Goal: Communication & Community: Answer question/provide support

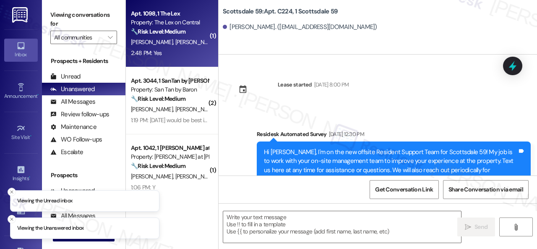
click at [201, 44] on div "[PERSON_NAME] [PERSON_NAME]" at bounding box center [169, 42] width 79 height 10
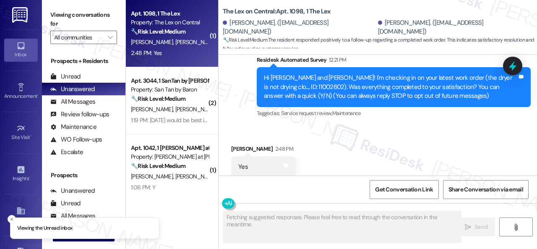
scroll to position [111, 0]
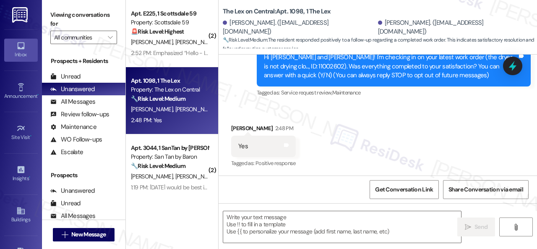
click at [234, 101] on div "Survey, sent via SMS Residesk Automated Survey 12:21 PM Hi [PERSON_NAME] and [P…" at bounding box center [377, 60] width 318 height 89
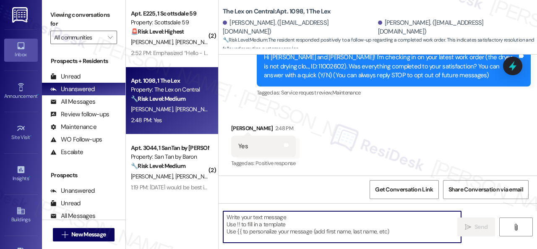
click at [231, 221] on textarea at bounding box center [342, 226] width 238 height 31
paste textarea "We’re happy to know everything’s all set! If your stay at {{property}} met your…"
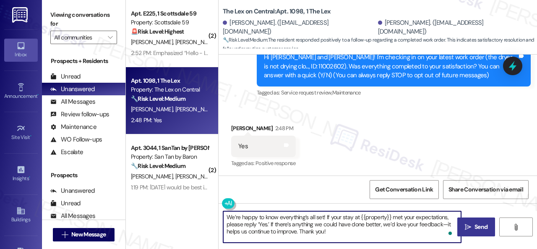
type textarea "We’re happy to know everything’s all set! If your stay at {{property}} met your…"
click at [469, 224] on span " Send" at bounding box center [476, 226] width 26 height 9
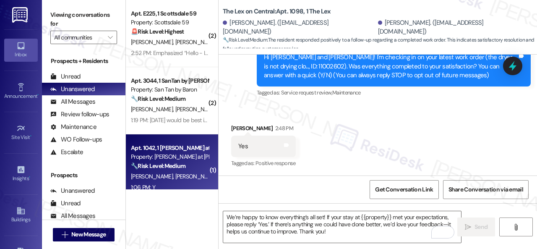
click at [171, 185] on div "1:06 PM: Y 1:06 PM: Y" at bounding box center [169, 187] width 79 height 10
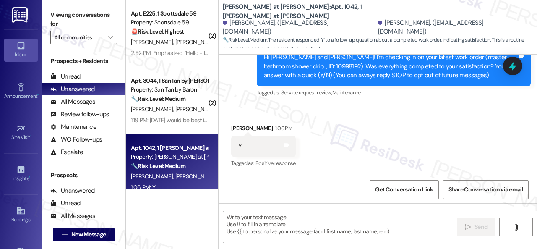
click at [279, 220] on textarea at bounding box center [342, 226] width 238 height 31
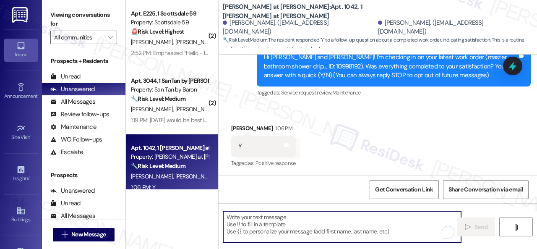
paste textarea "We’re happy to know everything’s all set! If your stay at {{property}} met your…"
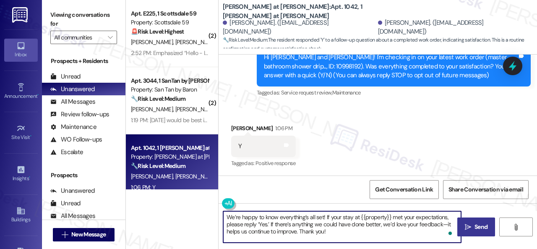
type textarea "We’re happy to know everything’s all set! If your stay at {{property}} met your…"
click at [474, 225] on span "Send" at bounding box center [480, 226] width 13 height 9
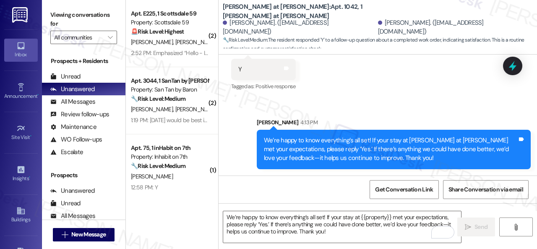
scroll to position [3, 0]
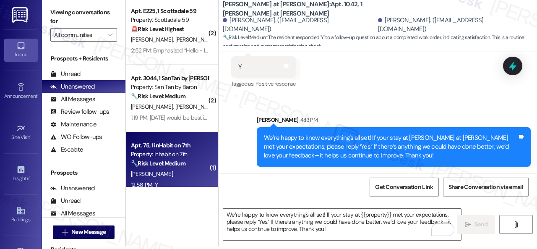
click at [178, 177] on div "[PERSON_NAME]" at bounding box center [169, 174] width 79 height 10
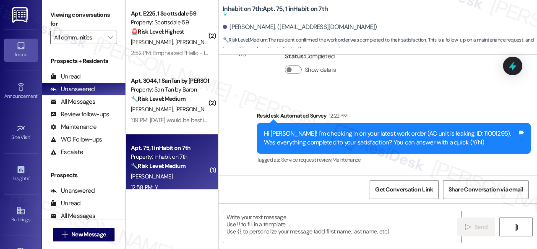
scroll to position [691, 0]
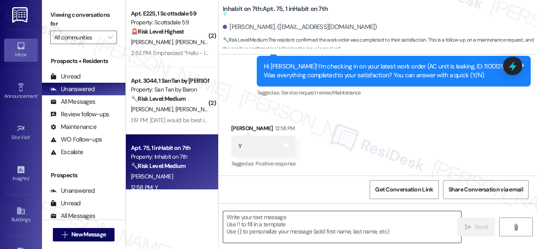
click at [245, 220] on textarea at bounding box center [342, 226] width 238 height 31
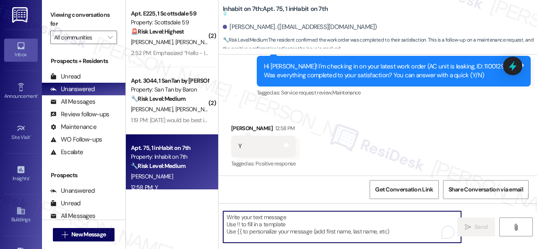
paste textarea "We’re happy to know everything’s all set! If your stay at {{property}} met your…"
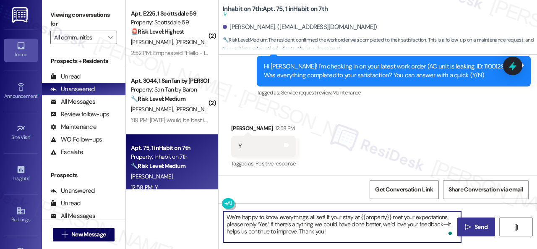
type textarea "We’re happy to know everything’s all set! If your stay at {{property}} met your…"
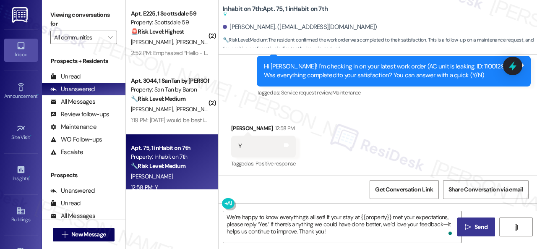
click at [476, 224] on span "Send" at bounding box center [480, 226] width 13 height 9
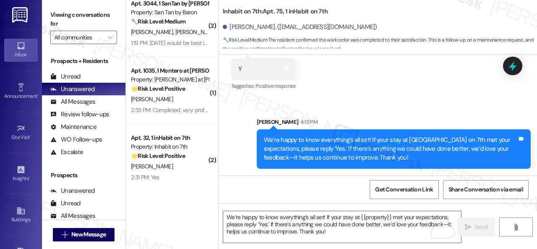
scroll to position [168, 0]
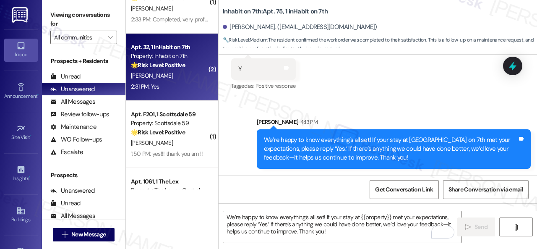
click at [186, 80] on div "[PERSON_NAME]" at bounding box center [169, 75] width 79 height 10
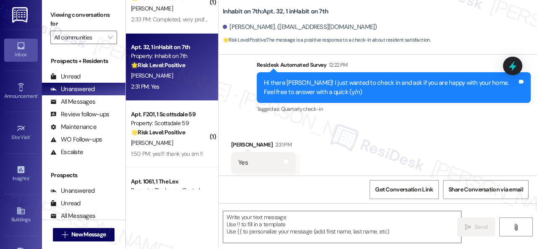
scroll to position [334, 0]
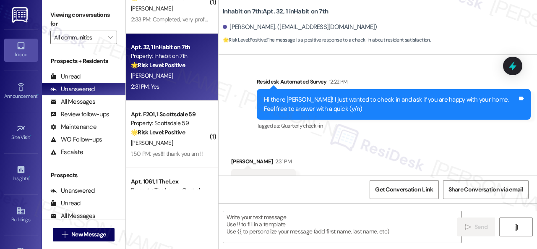
click at [245, 140] on div "Received via SMS [PERSON_NAME] 2:31 PM Yes Tags and notes Tagged as: Positive r…" at bounding box center [377, 203] width 318 height 130
click at [271, 221] on textarea at bounding box center [342, 226] width 238 height 31
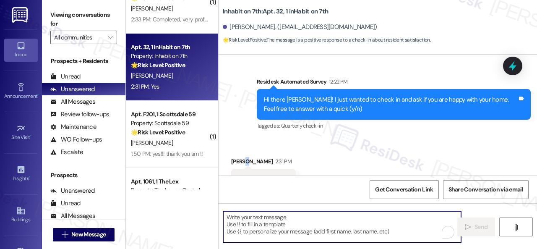
paste textarea "I'm glad you are satisfied with your home. Have you written a review for us bef…"
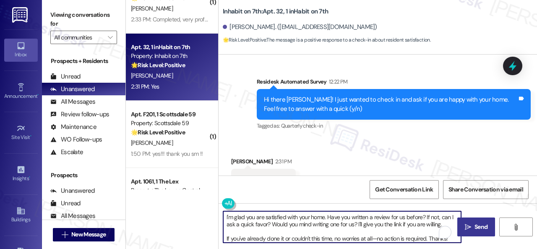
type textarea "I'm glad you are satisfied with your home. Have you written a review for us bef…"
click at [474, 224] on span "Send" at bounding box center [480, 226] width 13 height 9
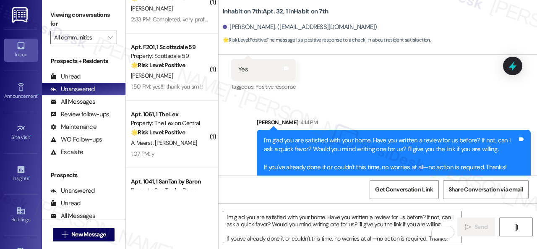
scroll to position [503, 0]
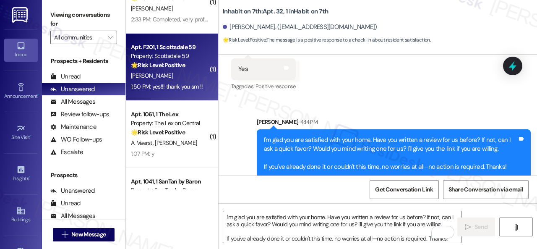
click at [191, 75] on div "[PERSON_NAME]" at bounding box center [169, 75] width 79 height 10
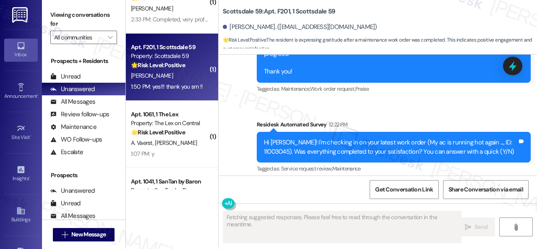
scroll to position [2677, 0]
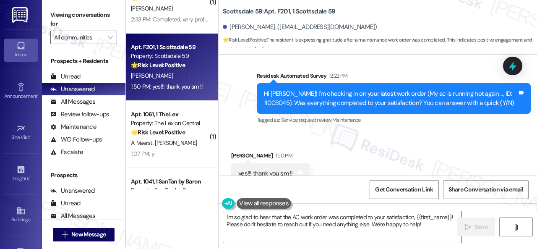
click at [334, 223] on textarea "I'm so glad to hear that the AC work order was completed to your satisfaction, …" at bounding box center [342, 226] width 238 height 31
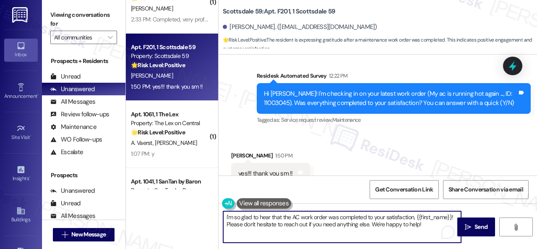
paste textarea "glad you are satisfied with your home. Have you written a review for us before?…"
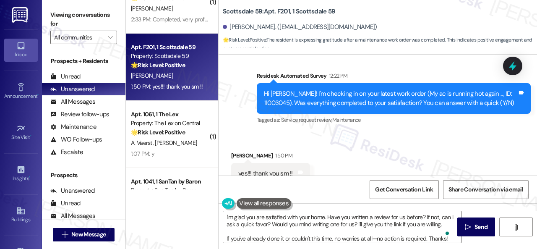
click at [239, 96] on div "Sent via SMS [PERSON_NAME] (ResiDesk) [DATE] 4:22 PM Hey [PERSON_NAME]! The sit…" at bounding box center [377, 43] width 318 height 177
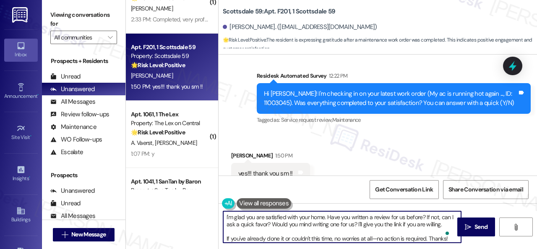
click at [259, 224] on textarea "I'm glad you are satisfied with your home. Have you written a review for us bef…" at bounding box center [342, 226] width 238 height 31
paste textarea "We’re happy to know everything’s all set! If your stay at {{property}} met your…"
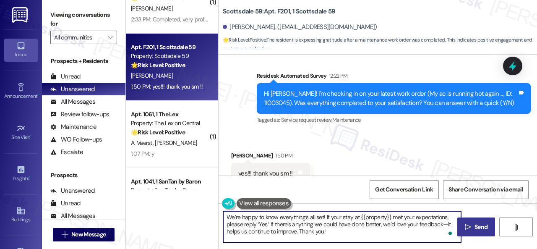
type textarea "We’re happy to know everything’s all set! If your stay at {{property}} met your…"
click at [481, 223] on span "Send" at bounding box center [480, 226] width 13 height 9
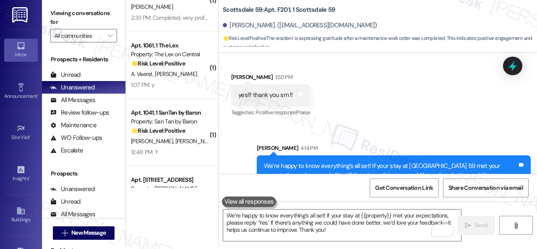
scroll to position [3, 0]
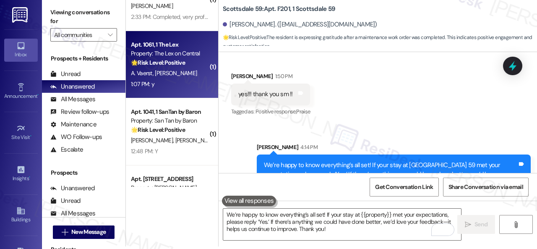
click at [171, 82] on div "1:07 PM: y 1:07 PM: y" at bounding box center [169, 84] width 79 height 10
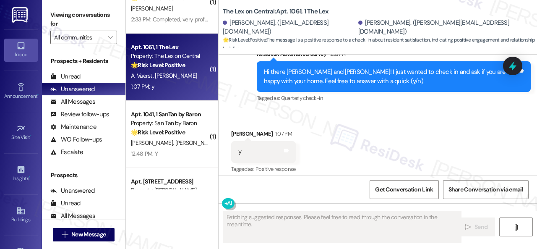
scroll to position [367, 0]
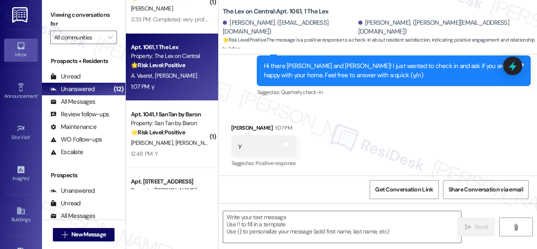
drag, startPoint x: 249, startPoint y: 109, endPoint x: 256, endPoint y: 112, distance: 7.2
click at [249, 109] on div "Received via SMS [PERSON_NAME] 1:07 PM y Tags and notes Tagged as: Positive res…" at bounding box center [377, 139] width 318 height 71
click at [279, 223] on textarea at bounding box center [342, 226] width 238 height 31
paste textarea "I'm glad you are satisfied with your home. Have you written a review for us bef…"
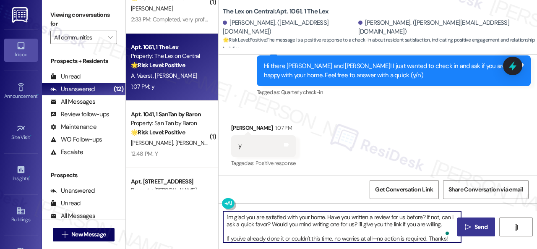
type textarea "I'm glad you are satisfied with your home. Have you written a review for us bef…"
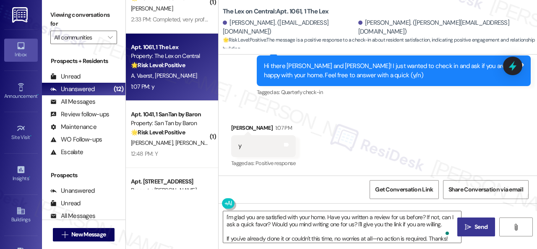
click at [470, 227] on span " Send" at bounding box center [476, 226] width 26 height 9
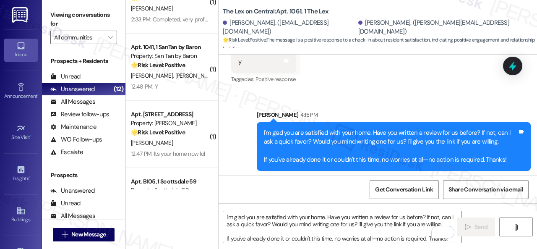
scroll to position [453, 0]
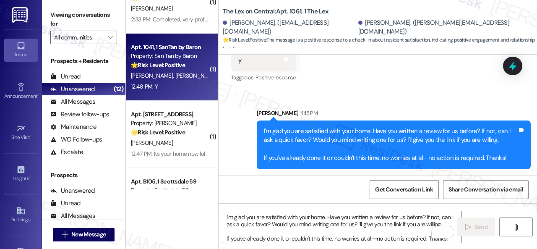
click at [192, 84] on div "12:48 PM: Y 12:48 PM: Y" at bounding box center [169, 86] width 79 height 10
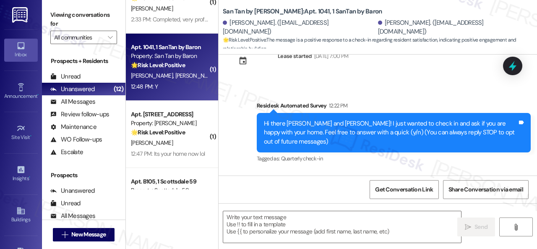
scroll to position [95, 0]
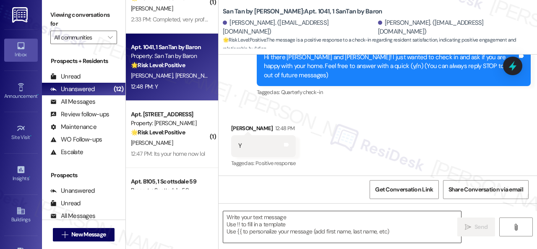
click at [265, 223] on textarea at bounding box center [342, 226] width 238 height 31
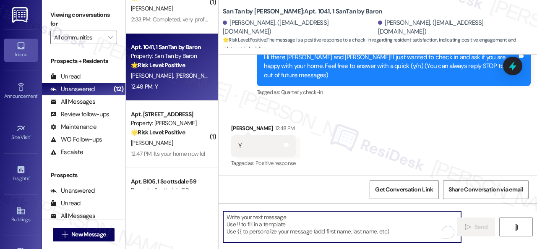
paste textarea "I'm glad you are satisfied with your home. Have you written a review for us bef…"
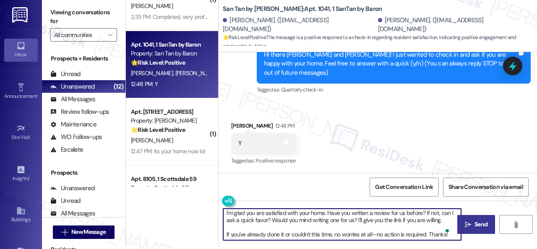
scroll to position [2, 0]
type textarea "I'm glad you are satisfied with your home. Have you written a review for us bef…"
click at [474, 225] on span "Send" at bounding box center [480, 224] width 13 height 9
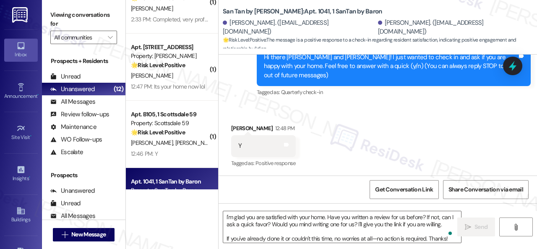
scroll to position [180, 0]
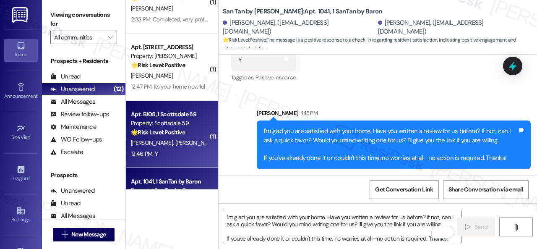
click at [170, 159] on div "Apt. B105, 1 Scottsdale 59 Property: Scottsdale 59 🌟 Risk Level: Positive The r…" at bounding box center [172, 134] width 92 height 67
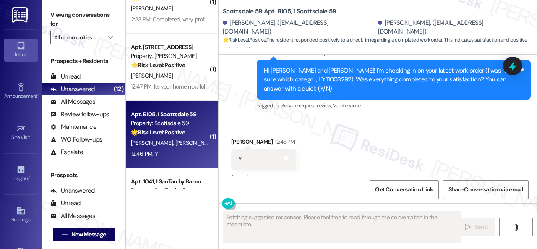
scroll to position [489, 0]
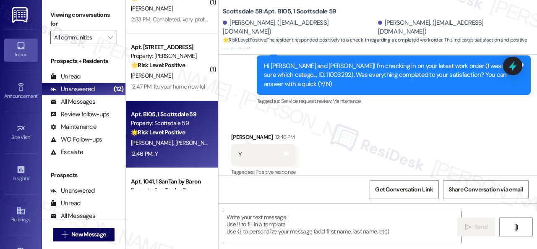
click at [251, 114] on div "Received via SMS [PERSON_NAME] 12:46 PM Y Tags and notes Tagged as: Positive re…" at bounding box center [377, 149] width 318 height 71
click at [260, 220] on textarea at bounding box center [342, 226] width 238 height 31
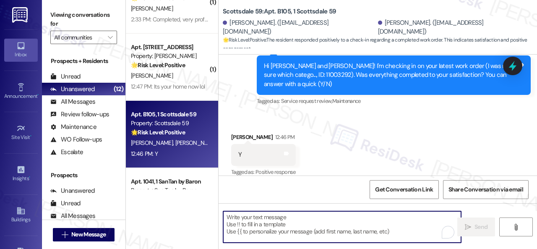
paste textarea "We’re happy to know everything’s all set! If your stay at {{property}} met your…"
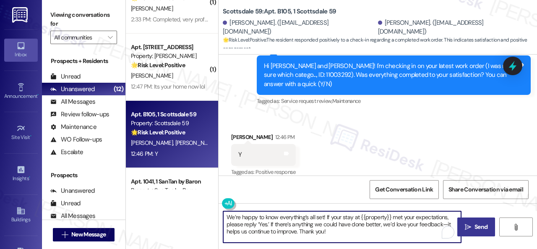
type textarea "We’re happy to know everything’s all set! If your stay at {{property}} met your…"
click at [471, 226] on span " Send" at bounding box center [476, 226] width 26 height 9
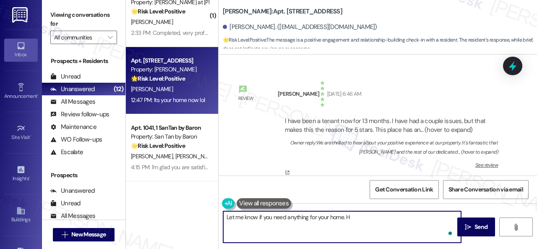
scroll to position [405, 0]
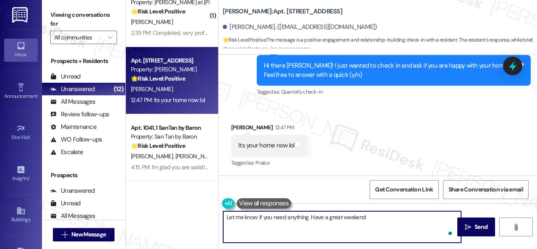
type textarea "Let me know if you need anything. Have a great weekend."
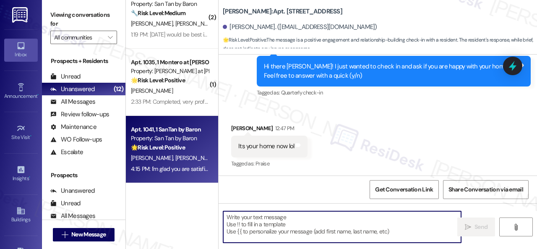
scroll to position [70, 0]
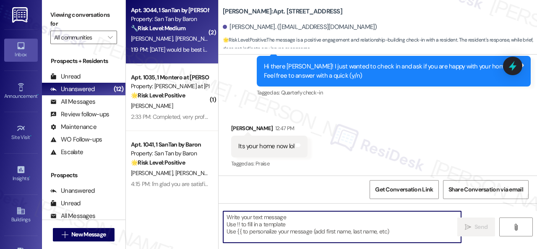
click at [192, 36] on div "[PERSON_NAME] [PERSON_NAME]" at bounding box center [169, 39] width 79 height 10
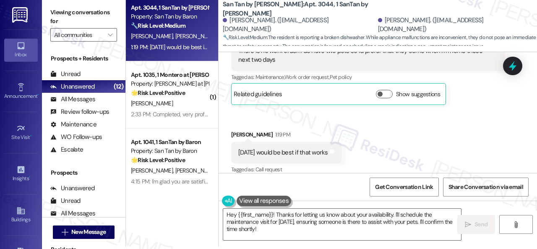
scroll to position [562, 0]
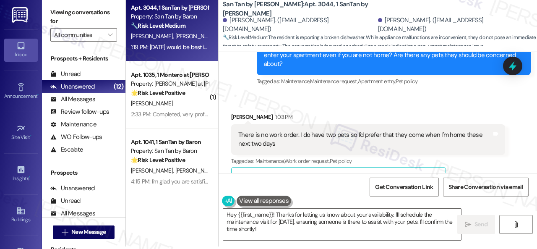
click at [403, 106] on div "Received via SMS [PERSON_NAME] 1:03 PM There is no work order. I do have two pe…" at bounding box center [368, 150] width 286 height 89
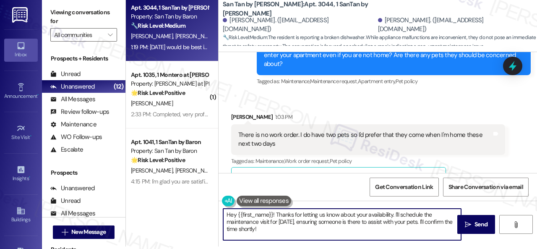
drag, startPoint x: 248, startPoint y: 219, endPoint x: 202, endPoint y: 203, distance: 48.8
click at [202, 203] on div "( 2 ) Apt. E225, 1 Scottsdale 59 Property: Scottsdale 59 🚨 Risk Level: Highest …" at bounding box center [331, 121] width 411 height 249
paste textarea "I apologize if I cannot confirm when the maintenance team will visit your apart…"
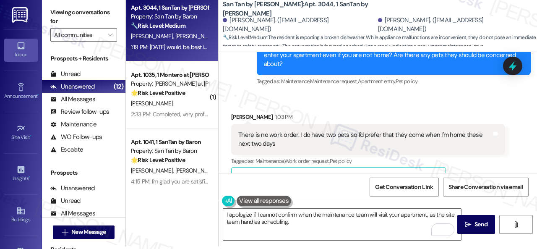
drag, startPoint x: 396, startPoint y: 104, endPoint x: 395, endPoint y: 114, distance: 9.7
click at [396, 112] on div "[PERSON_NAME] 1:03 PM" at bounding box center [368, 118] width 274 height 12
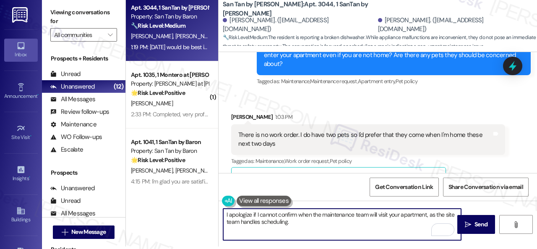
click at [325, 219] on textarea "I apologize if I cannot confirm when the maintenance team will visit your apart…" at bounding box center [342, 223] width 238 height 31
paste textarea "Can the maintenance team enter your apartment even if you are not home?"
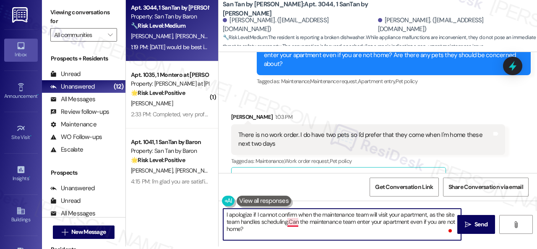
click at [287, 219] on textarea "I apologize if I cannot confirm when the maintenance team will visit your apart…" at bounding box center [342, 223] width 238 height 31
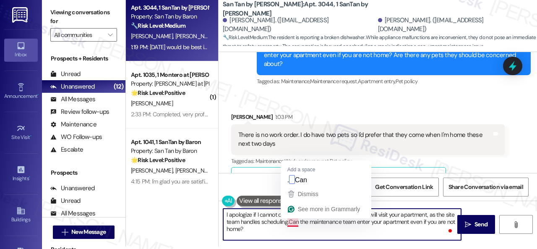
click at [289, 223] on textarea "I apologize if I cannot confirm when the maintenance team will visit your apart…" at bounding box center [342, 223] width 238 height 31
type textarea "I apologize if I cannot confirm when the maintenance team will visit your apart…"
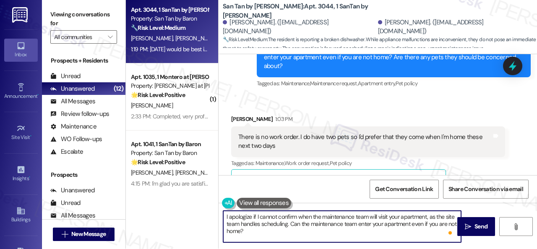
scroll to position [0, 0]
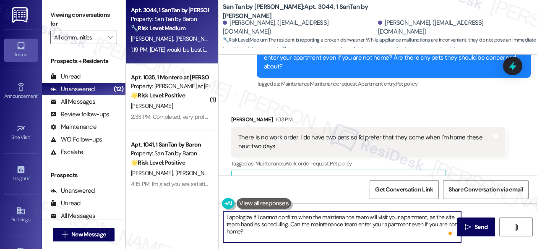
drag, startPoint x: 250, startPoint y: 229, endPoint x: 191, endPoint y: 211, distance: 61.4
click at [191, 211] on div "( 2 ) Apt. E225, 1 Scottsdale 59 Property: Scottsdale 59 🚨 Risk Level: Highest …" at bounding box center [331, 124] width 411 height 249
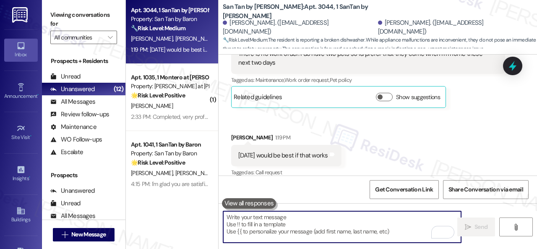
scroll to position [646, 0]
paste textarea "Can the maintenance team enter your apartment even if you are not home?"
type textarea "Can the maintenance team enter your apartment even if you are not home?"
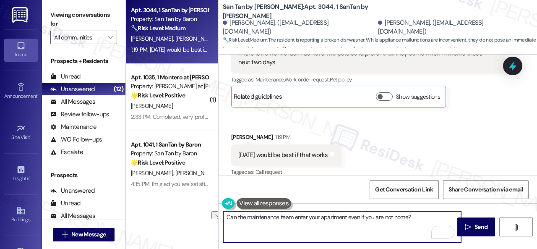
drag, startPoint x: 415, startPoint y: 219, endPoint x: 228, endPoint y: 215, distance: 187.5
click at [218, 215] on div "Can the maintenance team enter your apartment even if you are not home?" at bounding box center [337, 227] width 239 height 32
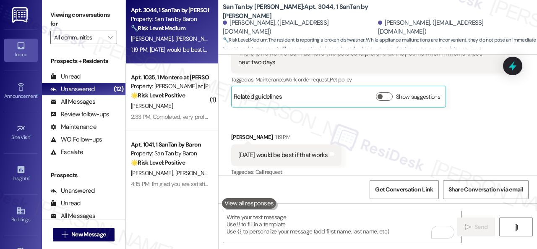
click at [437, 138] on div "Received via SMS Sydney Graves 1:03 PM There is no work order. I do have two pe…" at bounding box center [377, 98] width 318 height 172
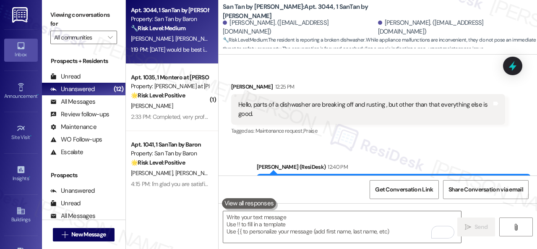
scroll to position [395, 0]
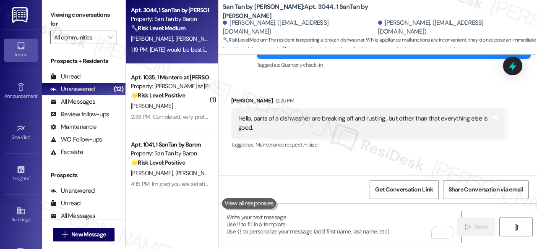
drag, startPoint x: 413, startPoint y: 160, endPoint x: 399, endPoint y: 171, distance: 17.3
click at [413, 160] on div "Sent via SMS Sarah (ResiDesk) 12:40 PM Hi Shane and Sydney! I'm sorry to hear a…" at bounding box center [377, 210] width 318 height 107
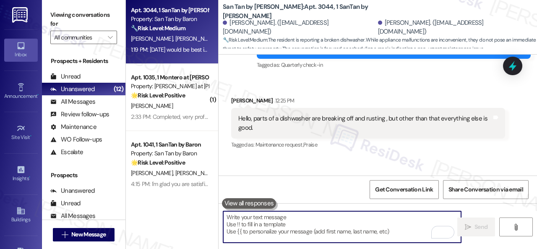
click at [292, 227] on textarea "To enrich screen reader interactions, please activate Accessibility in Grammarl…" at bounding box center [342, 226] width 238 height 31
paste textarea "I apologize if I cannot confirm when the maintenance team will visit your apart…"
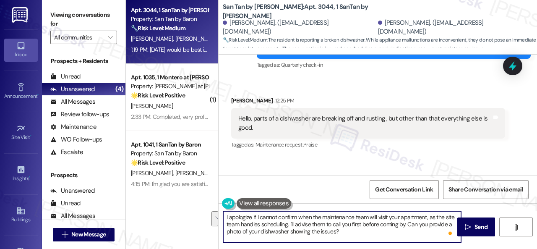
drag, startPoint x: 449, startPoint y: 224, endPoint x: 240, endPoint y: 221, distance: 208.9
click at [240, 229] on textarea "I apologize if I cannot confirm when the maintenance team will visit your apart…" at bounding box center [342, 226] width 238 height 31
click at [356, 231] on textarea "I apologize if I cannot confirm when the maintenance team will visit your apart…" at bounding box center [342, 226] width 238 height 31
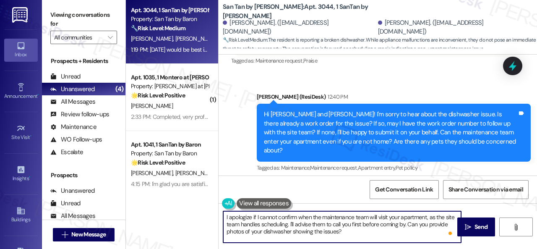
scroll to position [562, 0]
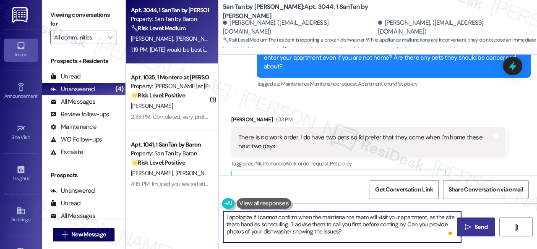
type textarea "I apologize if I cannot confirm when the maintenance team will visit your apart…"
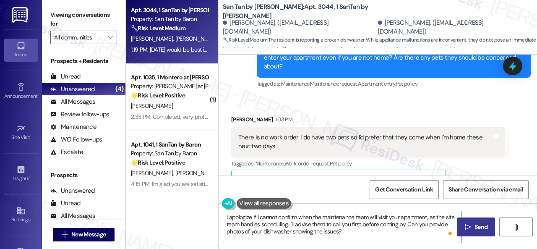
click at [473, 219] on button " Send" at bounding box center [476, 226] width 38 height 19
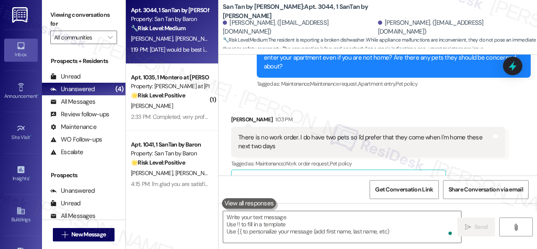
scroll to position [646, 0]
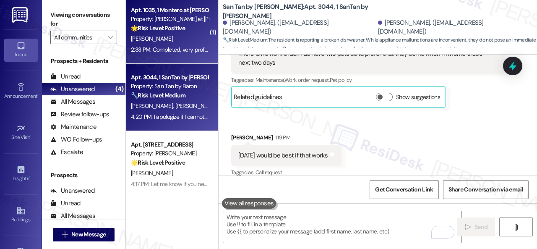
click at [176, 42] on div "[PERSON_NAME]" at bounding box center [169, 39] width 79 height 10
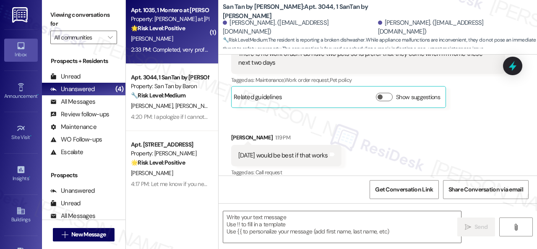
type textarea "Fetching suggested responses. Please feel free to read through the conversation…"
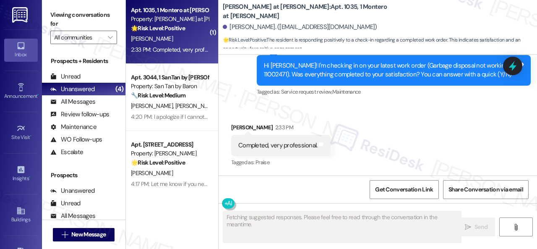
scroll to position [364, 0]
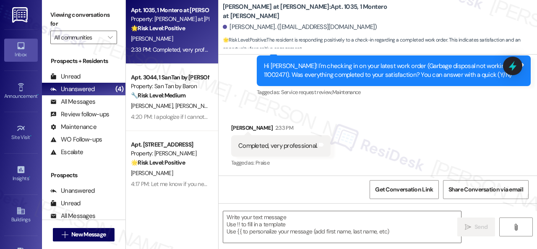
click at [237, 90] on div "Survey, sent via SMS Residesk Automated Survey 12:22 PM Hi Xavier! I'm checking…" at bounding box center [377, 65] width 318 height 80
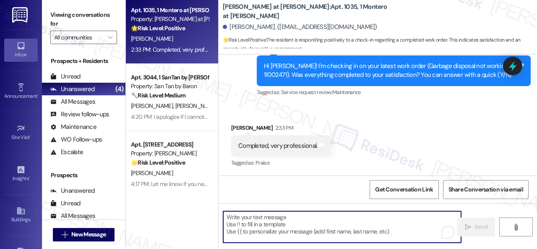
paste textarea "We’re happy to know everything’s all set! If your stay at {{property}} met your…"
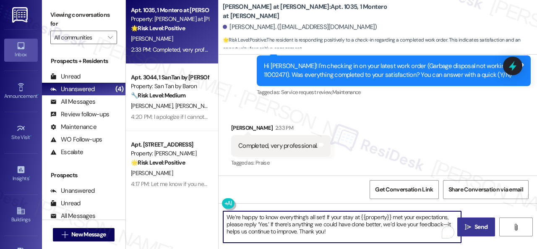
type textarea "We’re happy to know everything’s all set! If your stay at {{property}} met your…"
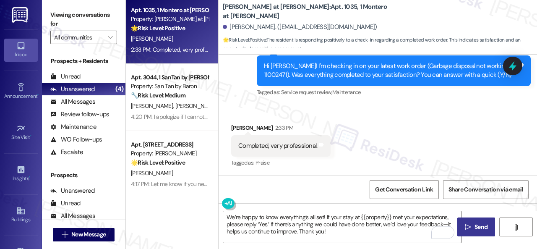
click at [480, 223] on span "Send" at bounding box center [480, 226] width 13 height 9
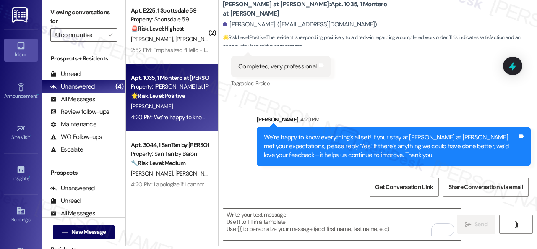
scroll to position [0, 0]
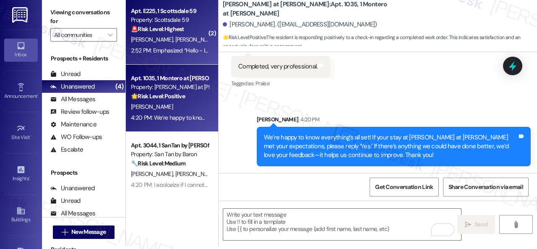
click at [192, 31] on div "🚨 Risk Level: Highest The resident has provided notice of their intent to move …" at bounding box center [170, 29] width 78 height 9
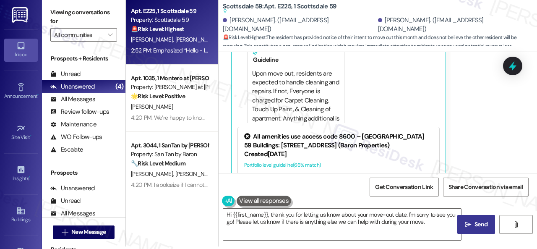
scroll to position [775, 0]
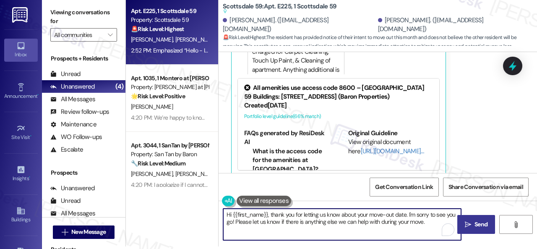
drag, startPoint x: 426, startPoint y: 223, endPoint x: 218, endPoint y: 211, distance: 207.9
click at [212, 212] on div "Apt. E225, 1 Scottsdale 59 Property: Scottsdale 59 🚨 Risk Level: Highest The re…" at bounding box center [331, 121] width 411 height 249
paste textarea "Thanks for the heads up, {{first_name}}! I'm sorry to hear you won't be renewin…"
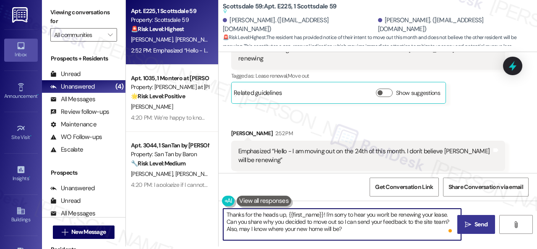
scroll to position [565, 0]
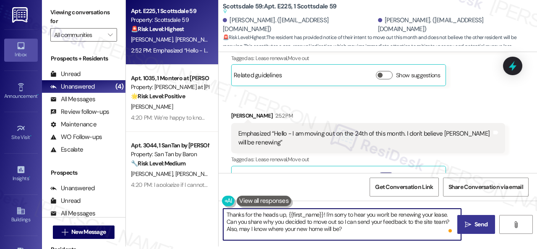
type textarea "Thanks for the heads up, {{first_name}}! I'm sorry to hear you won't be renewin…"
click at [468, 218] on button " Send" at bounding box center [476, 224] width 38 height 19
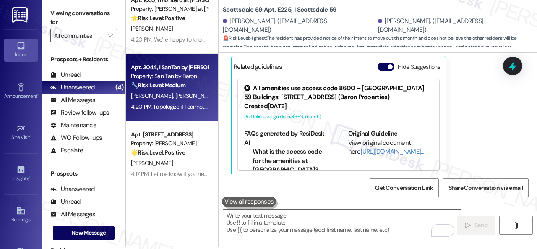
scroll to position [3, 0]
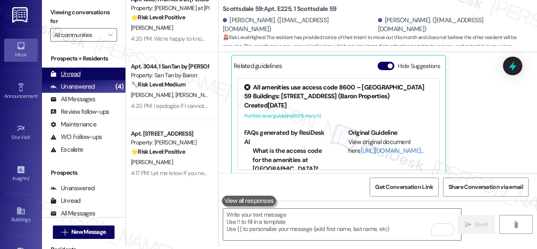
click at [71, 76] on div "Unread" at bounding box center [65, 74] width 30 height 9
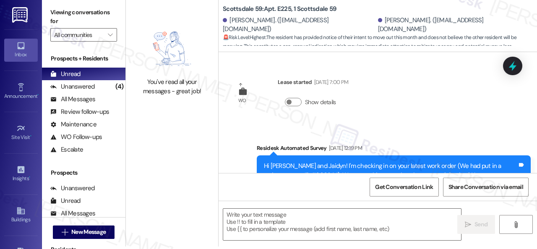
type textarea "Fetching suggested responses. Please feel free to read through the conversation…"
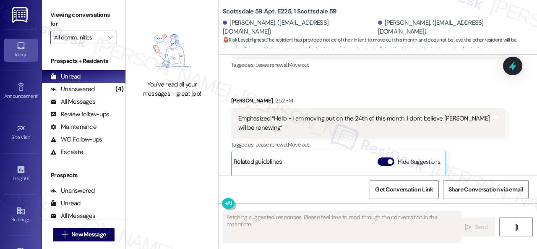
scroll to position [654, 0]
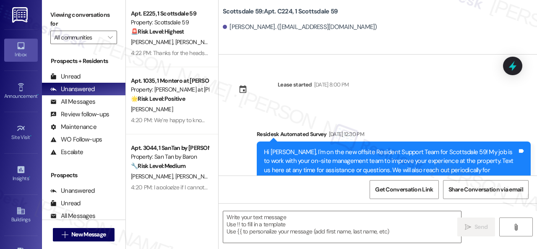
type textarea "Fetching suggested responses. Please feel free to read through the conversation…"
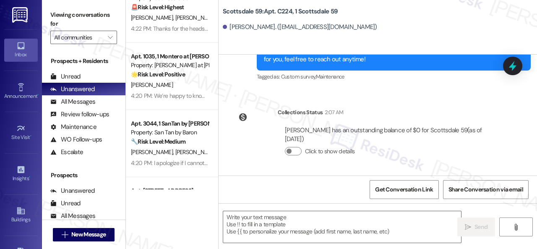
scroll to position [79, 0]
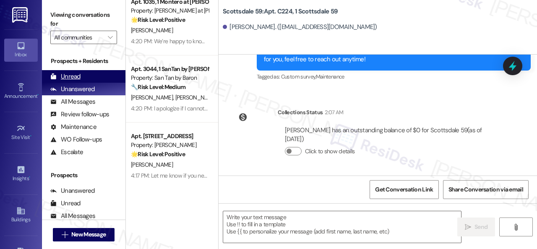
click at [70, 76] on div "Unread" at bounding box center [65, 76] width 30 height 9
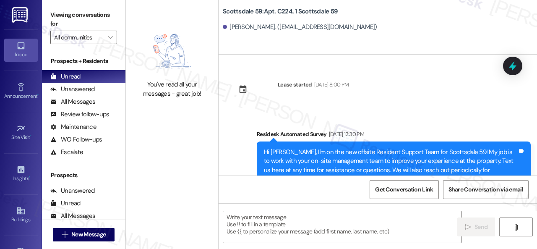
type textarea "Fetching suggested responses. Please feel free to read through the conversation…"
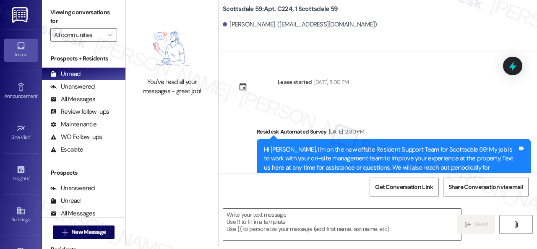
scroll to position [0, 0]
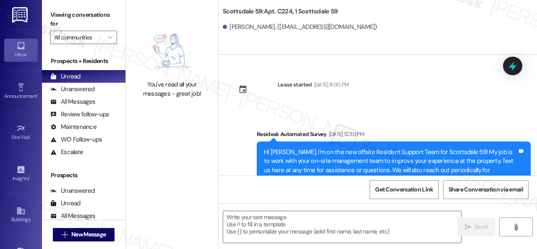
click at [275, 193] on div "Get Conversation Link Share Conversation via email" at bounding box center [377, 189] width 318 height 28
